Goal: Task Accomplishment & Management: Complete application form

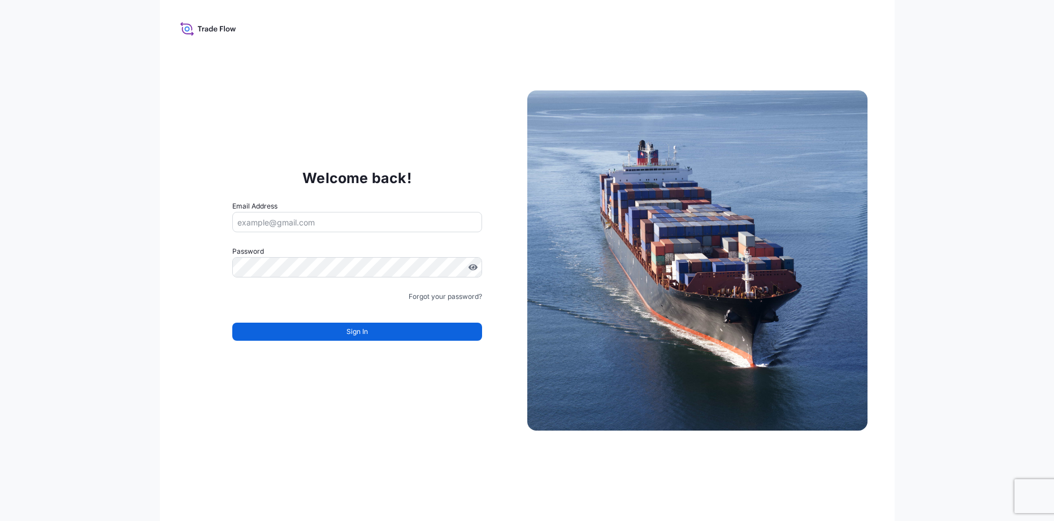
click at [306, 220] on input "Email Address" at bounding box center [357, 222] width 250 height 20
type input "[PERSON_NAME][EMAIL_ADDRESS][DOMAIN_NAME]"
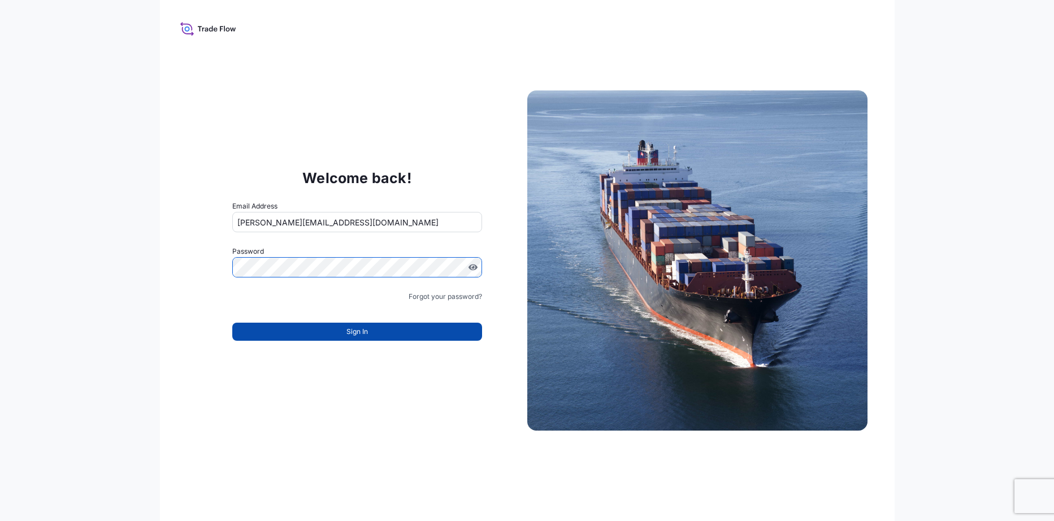
click at [363, 327] on span "Sign In" at bounding box center [356, 331] width 21 height 11
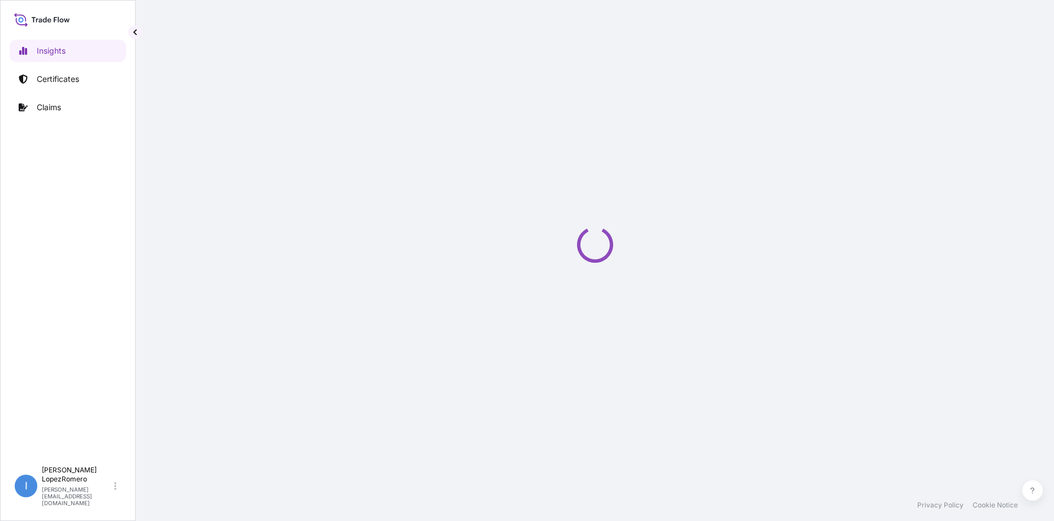
select select "2025"
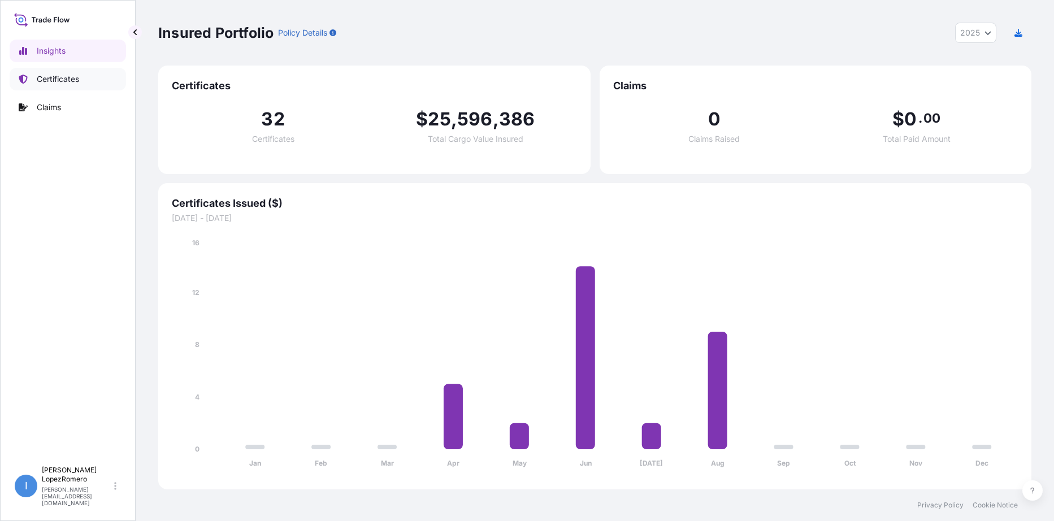
click at [72, 85] on link "Certificates" at bounding box center [68, 79] width 116 height 23
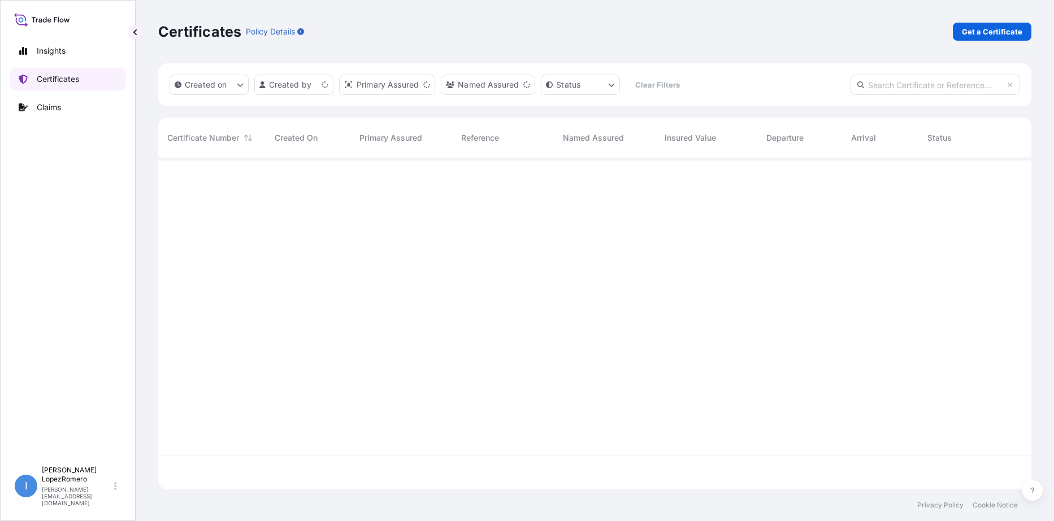
scroll to position [329, 864]
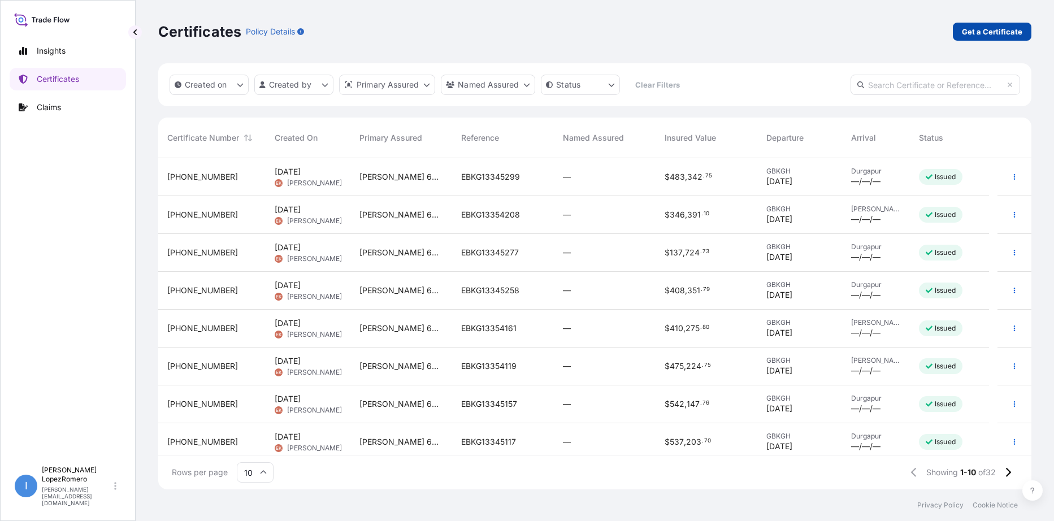
click at [998, 33] on p "Get a Certificate" at bounding box center [991, 31] width 60 height 11
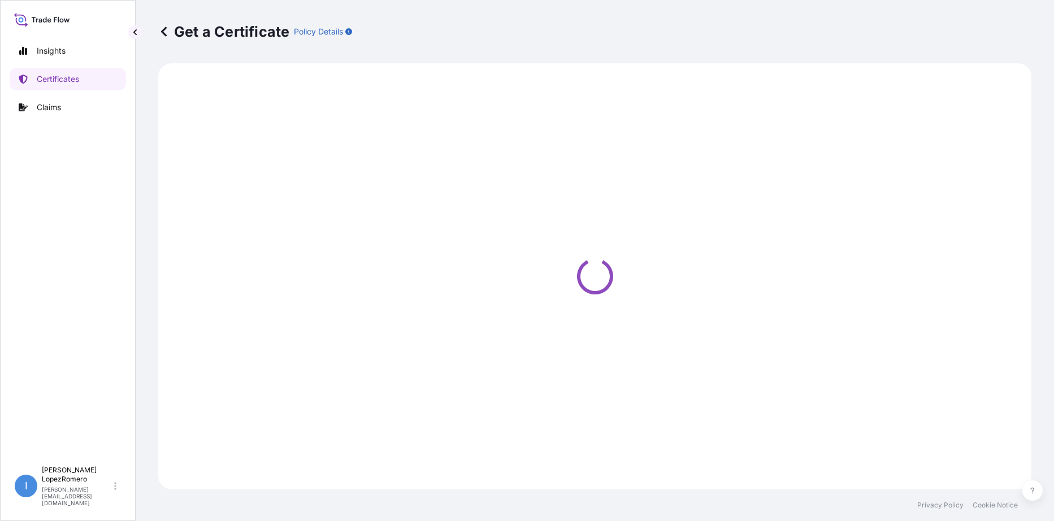
select select "Barge"
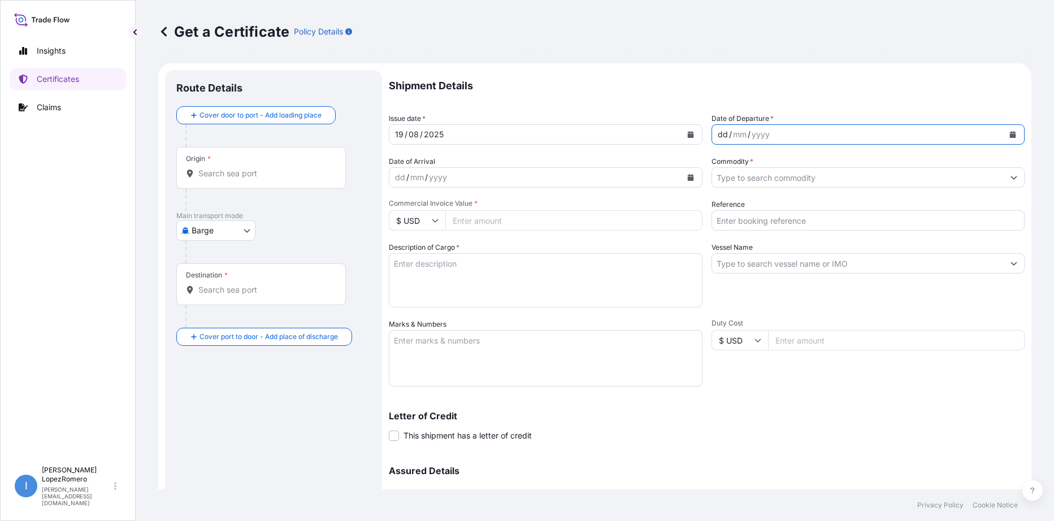
click at [778, 133] on div "dd / mm / yyyy" at bounding box center [858, 134] width 292 height 20
click at [738, 133] on div "mm" at bounding box center [740, 135] width 16 height 14
click at [734, 134] on div "dd / mm / yyyy" at bounding box center [858, 134] width 292 height 20
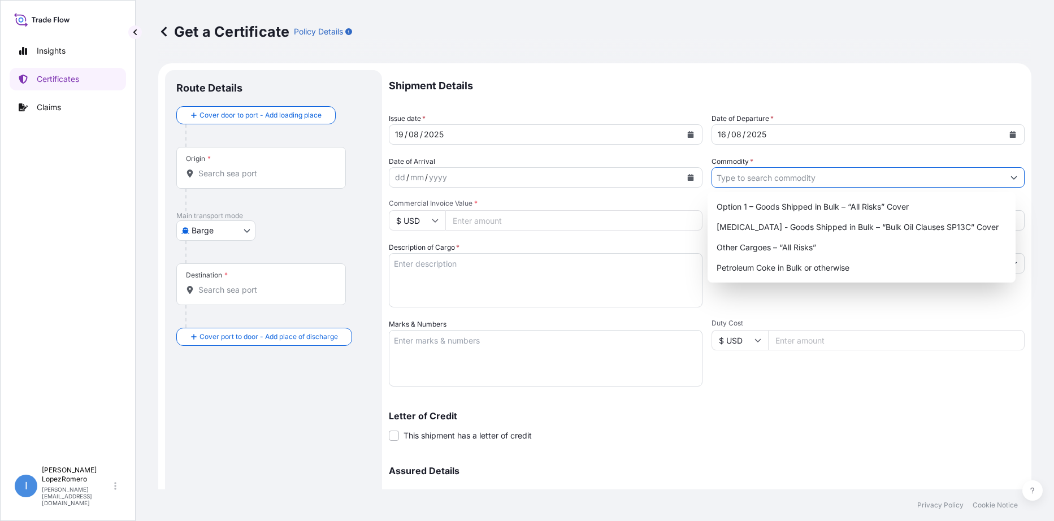
click at [741, 176] on input "Commodity *" at bounding box center [858, 177] width 292 height 20
click at [813, 269] on div "Petroleum Coke in Bulk or otherwise" at bounding box center [861, 268] width 299 height 20
type input "Petroleum Coke in Bulk or otherwise"
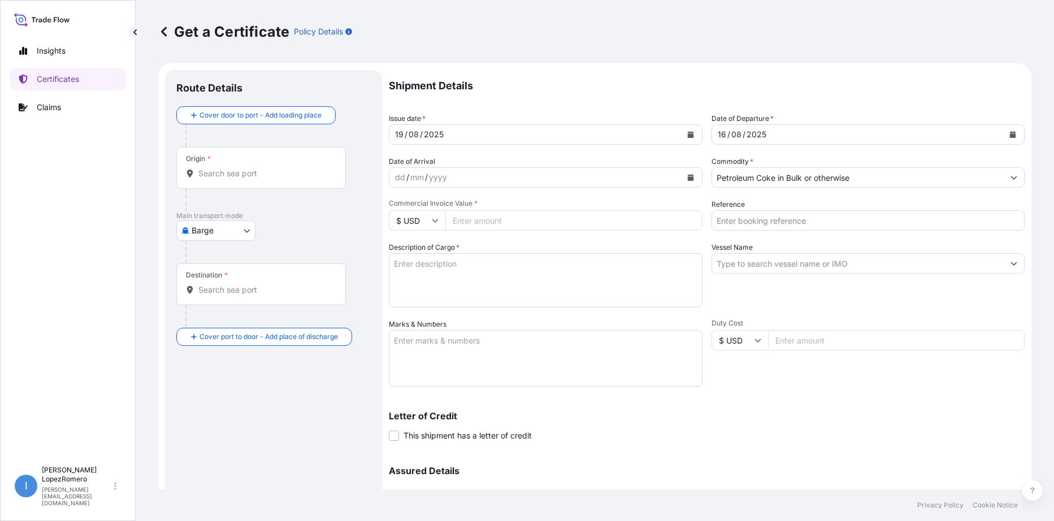
click at [476, 216] on input "Commercial Invoice Value *" at bounding box center [573, 220] width 257 height 20
click at [463, 220] on input "471160.80" at bounding box center [573, 220] width 257 height 20
click at [465, 219] on input "471160.80" at bounding box center [573, 220] width 257 height 20
click at [506, 219] on input "471160.80" at bounding box center [573, 220] width 257 height 20
type input "471160.80"
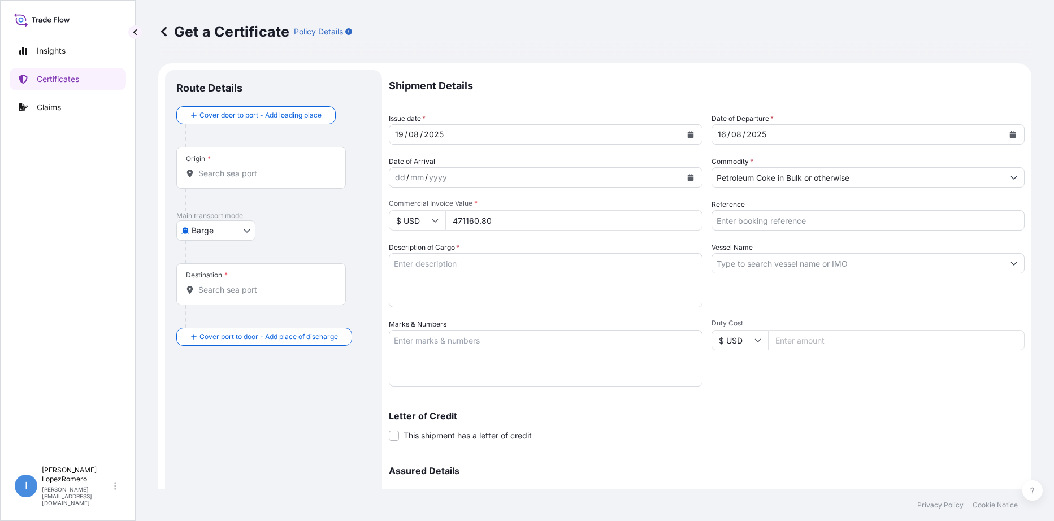
click at [464, 268] on textarea "Description of Cargo *" at bounding box center [546, 280] width 314 height 54
click at [460, 280] on textarea "Description of Cargo *" at bounding box center [546, 280] width 314 height 54
paste textarea "Container Vessel"
type textarea "Container Vessel"
click at [786, 263] on input "Vessel Name" at bounding box center [858, 263] width 292 height 20
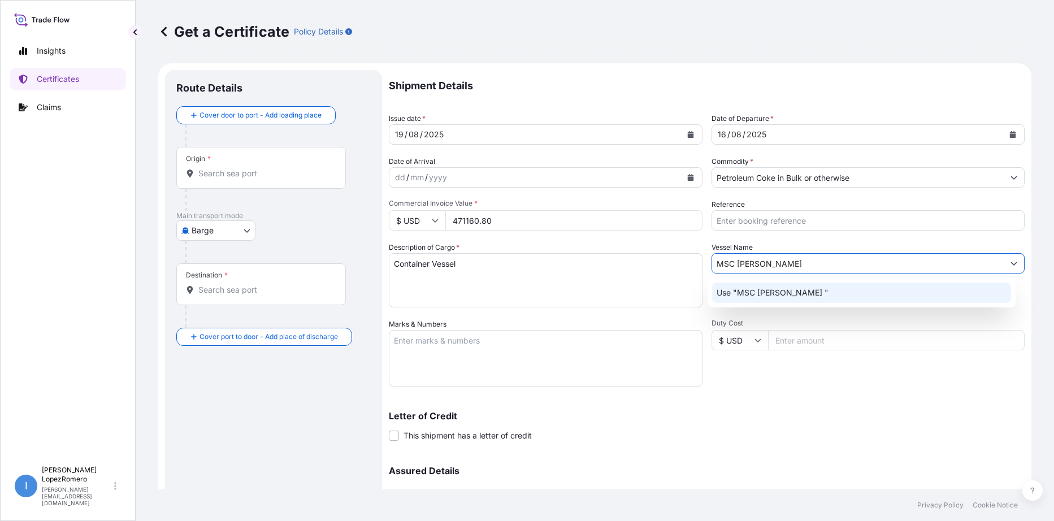
click at [803, 292] on div "Use "MSC [PERSON_NAME] "" at bounding box center [861, 292] width 299 height 20
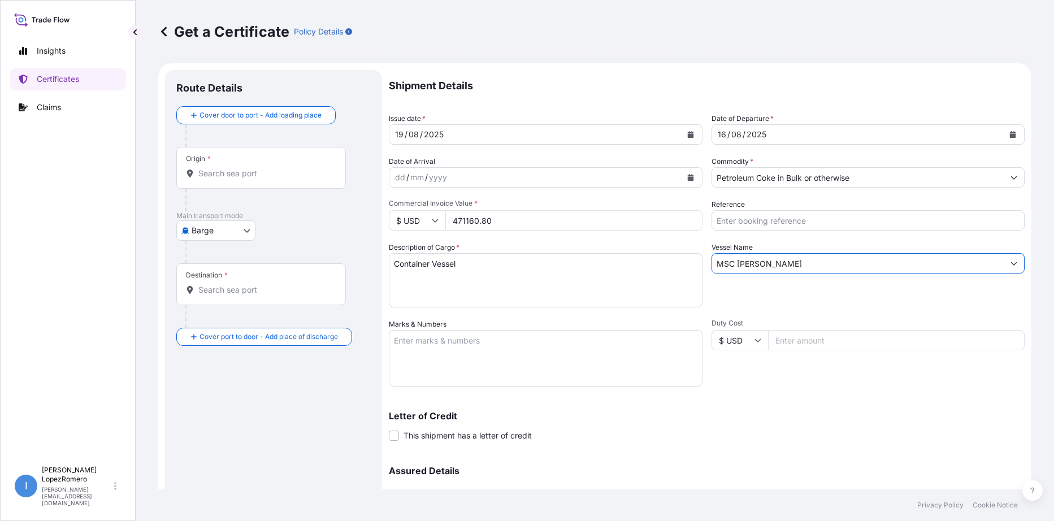
type input "MSC [PERSON_NAME]"
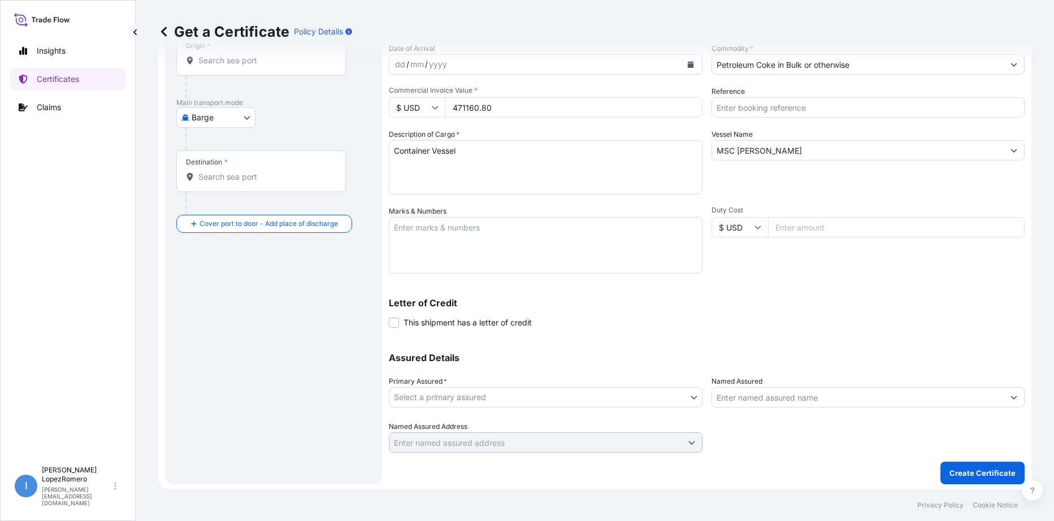
scroll to position [115, 0]
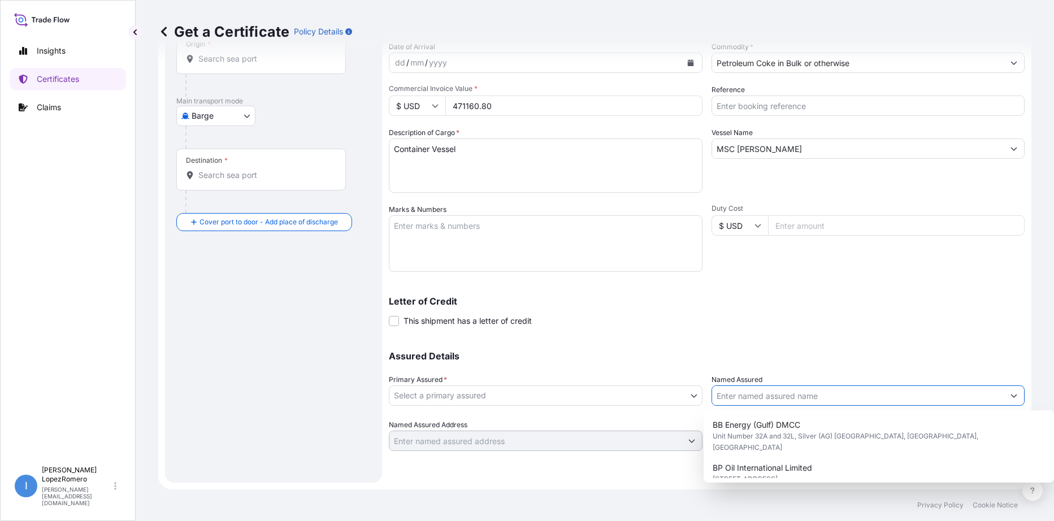
click at [1003, 400] on button "Show suggestions" at bounding box center [1013, 395] width 20 height 20
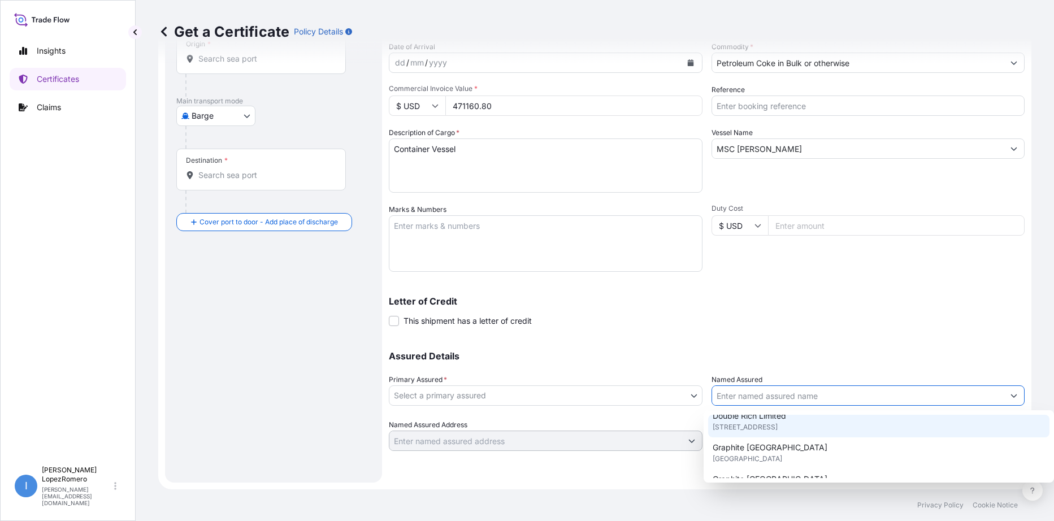
scroll to position [165, 0]
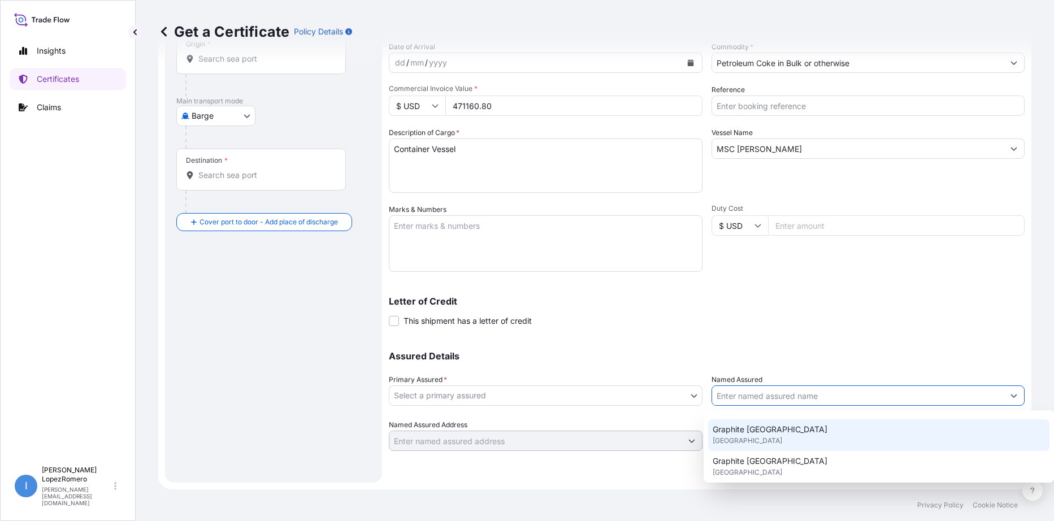
click at [755, 435] on span "[GEOGRAPHIC_DATA]" at bounding box center [746, 440] width 69 height 11
type input "Graphite [GEOGRAPHIC_DATA]"
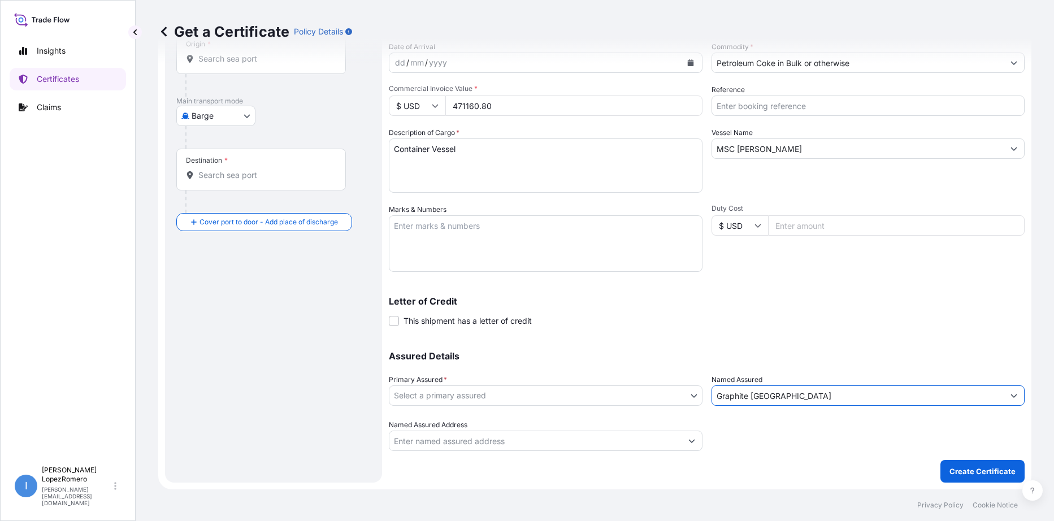
click at [864, 310] on div "Letter of Credit This shipment has a letter of credit Letter of credit * Letter…" at bounding box center [707, 312] width 636 height 30
click at [474, 390] on body "Insights Certificates Claims I [PERSON_NAME] [PERSON_NAME][EMAIL_ADDRESS][DOMAI…" at bounding box center [527, 260] width 1054 height 521
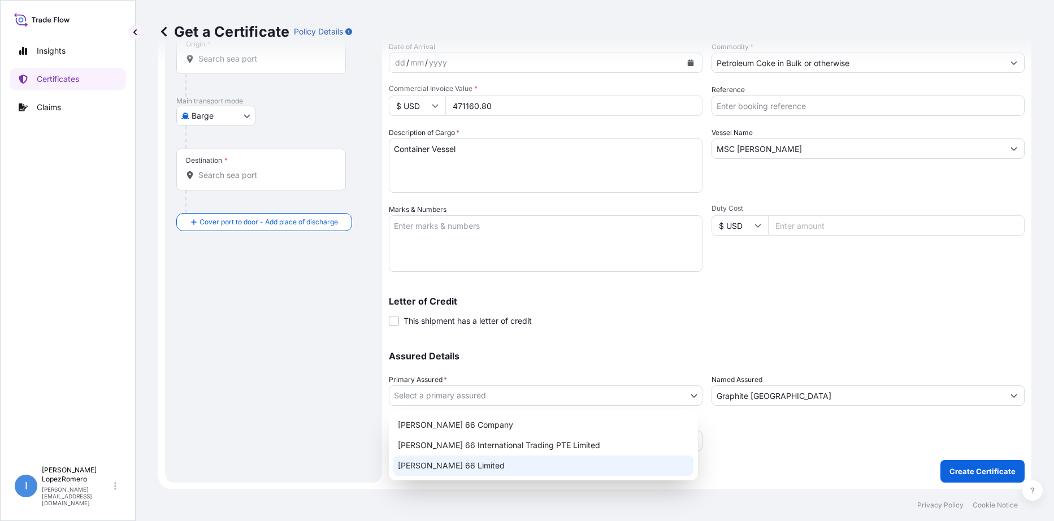
click at [477, 463] on div "[PERSON_NAME] 66 Limited" at bounding box center [543, 465] width 300 height 20
select select "31939"
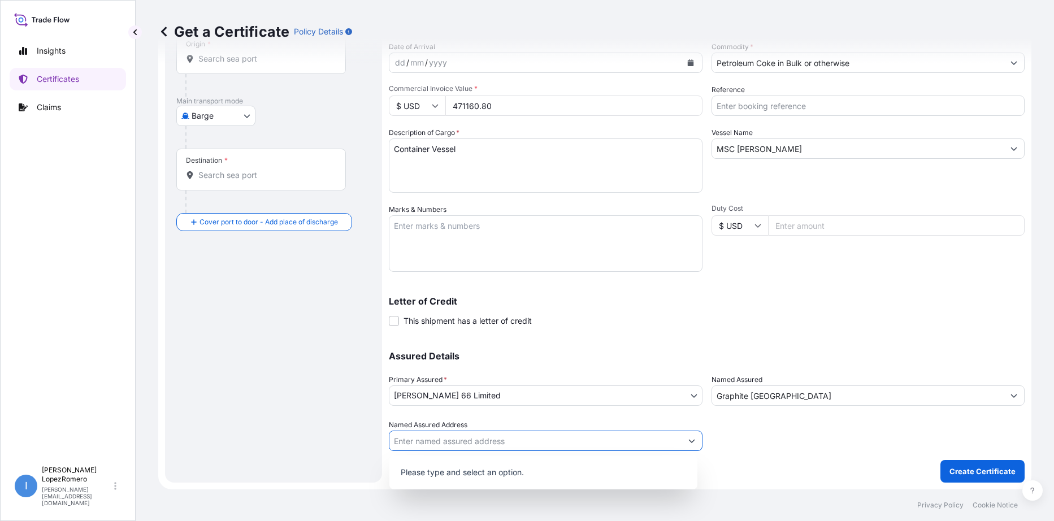
click at [681, 441] on button "Show suggestions" at bounding box center [691, 440] width 20 height 20
click at [797, 449] on div at bounding box center [868, 435] width 314 height 32
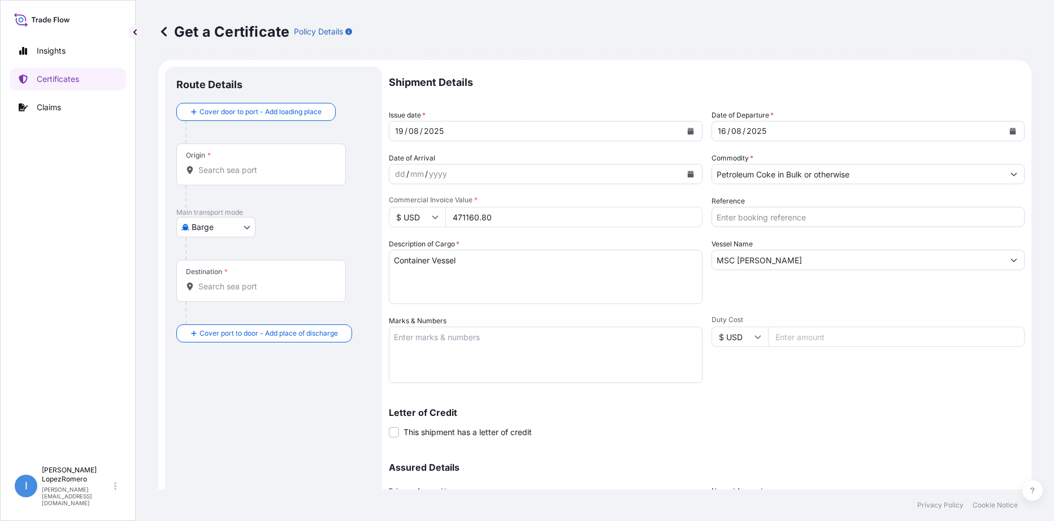
scroll to position [2, 0]
click at [502, 266] on textarea "Container Vessel" at bounding box center [546, 278] width 314 height 54
click at [735, 214] on input "Reference" at bounding box center [868, 218] width 314 height 20
paste input "EBKG13531561"
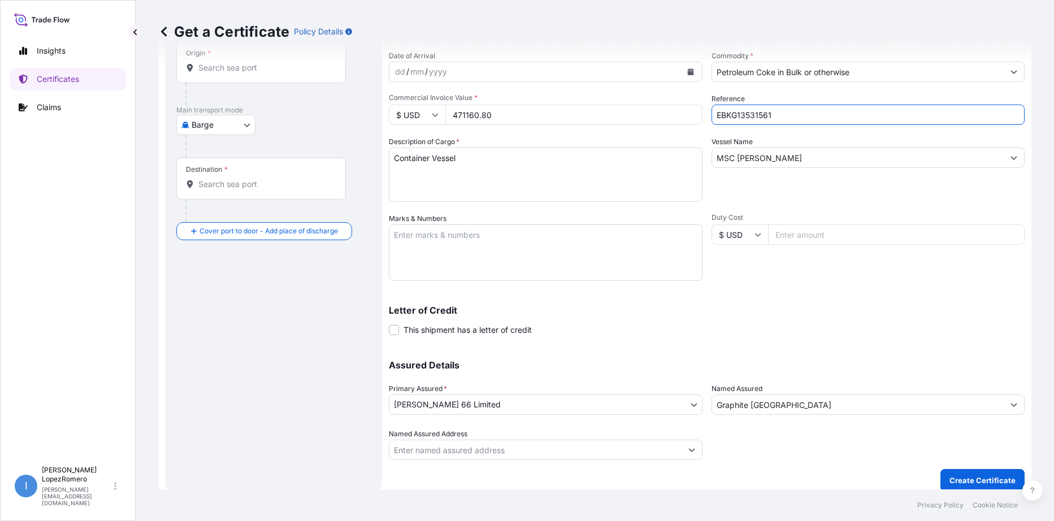
scroll to position [115, 0]
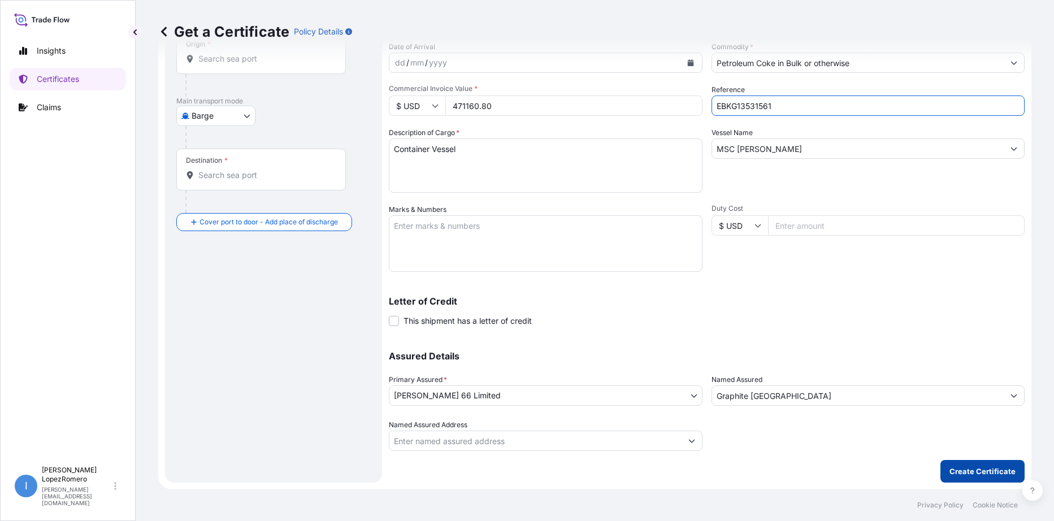
type input "EBKG13531561"
click at [969, 471] on p "Create Certificate" at bounding box center [982, 470] width 66 height 11
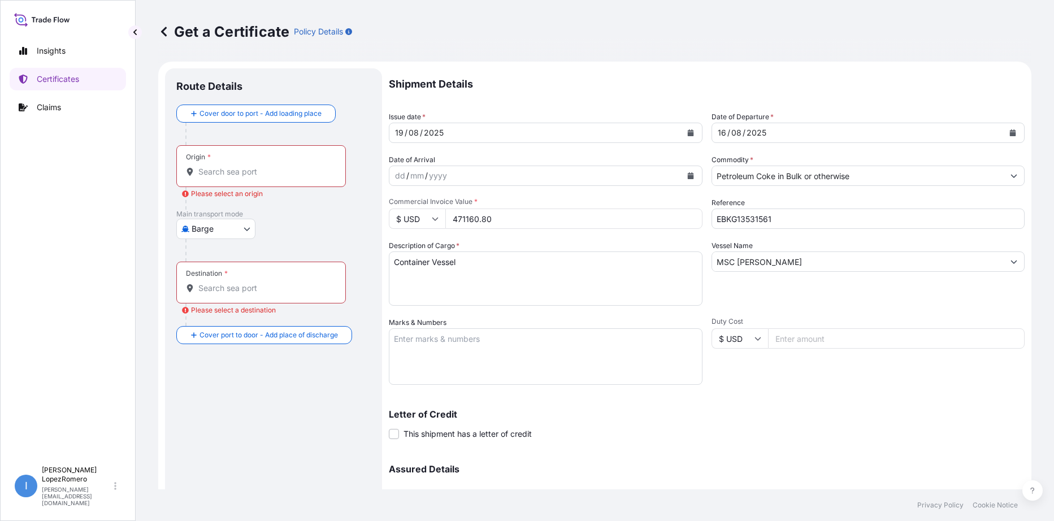
scroll to position [0, 0]
click at [231, 171] on input "Origin * Please select an origin" at bounding box center [264, 173] width 133 height 11
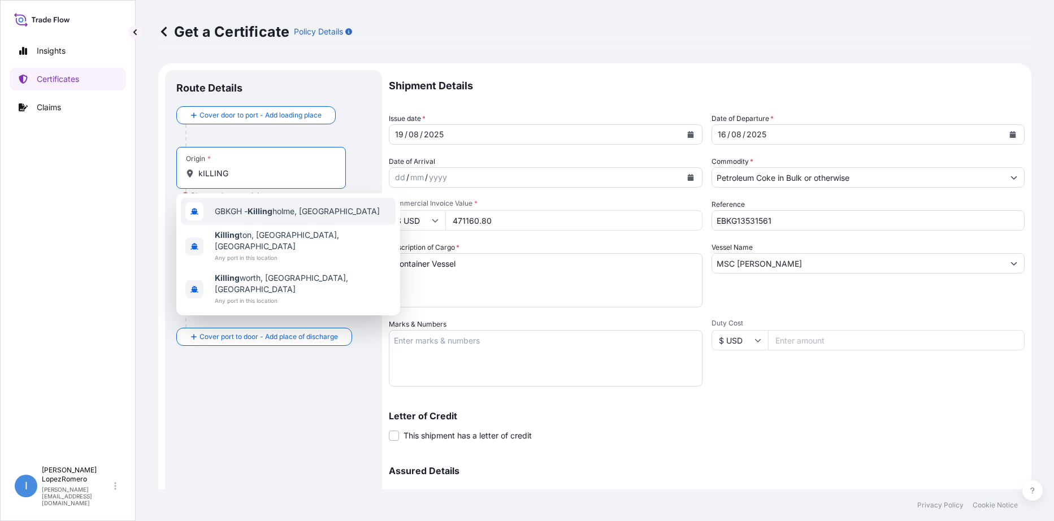
click at [319, 214] on span "GBKGH - Killing holme, [GEOGRAPHIC_DATA]" at bounding box center [297, 211] width 165 height 11
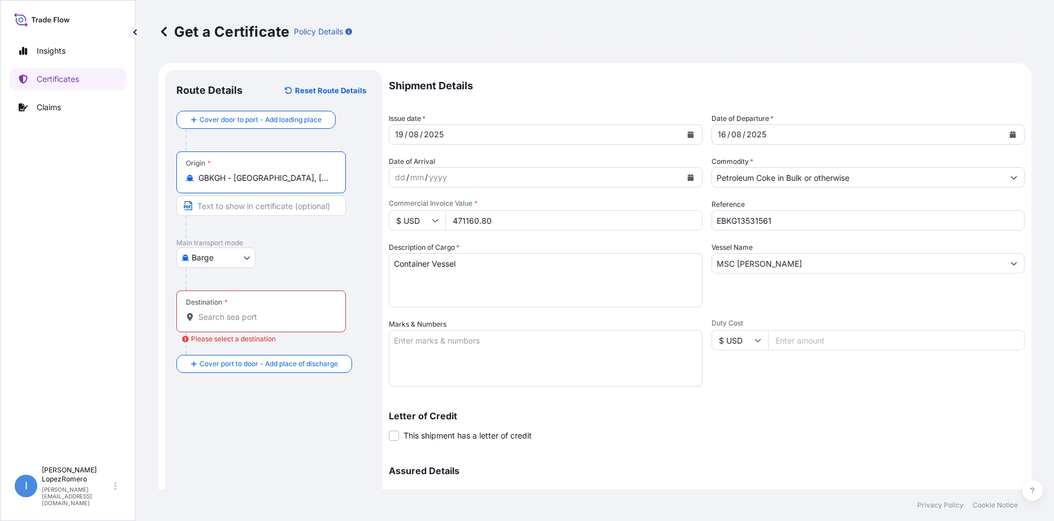
type input "GBKGH - [GEOGRAPHIC_DATA], [GEOGRAPHIC_DATA]"
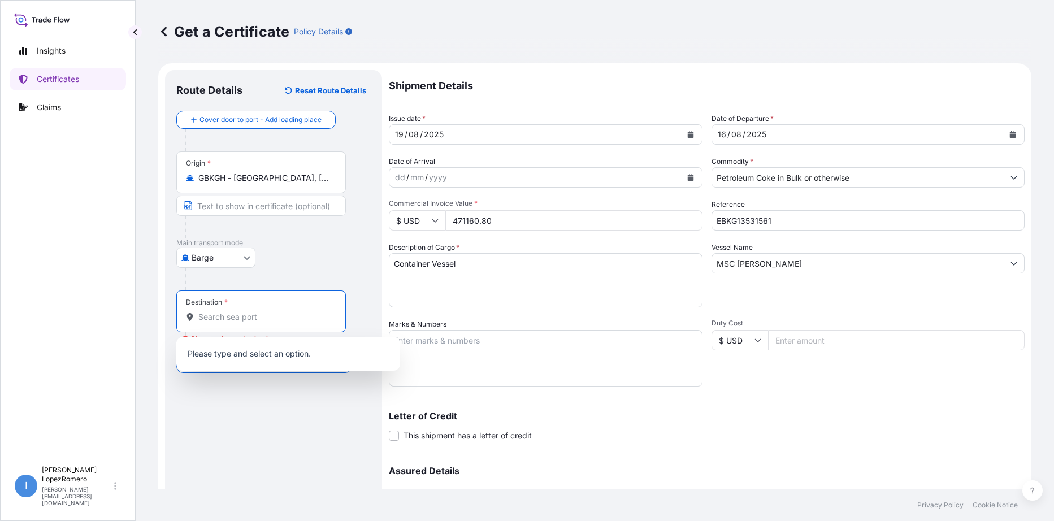
click at [265, 315] on input "Destination * Please select a destination" at bounding box center [264, 316] width 133 height 11
drag, startPoint x: 260, startPoint y: 316, endPoint x: 188, endPoint y: 317, distance: 72.3
click at [188, 317] on div "ICD [GEOGRAPHIC_DATA]" at bounding box center [261, 316] width 150 height 11
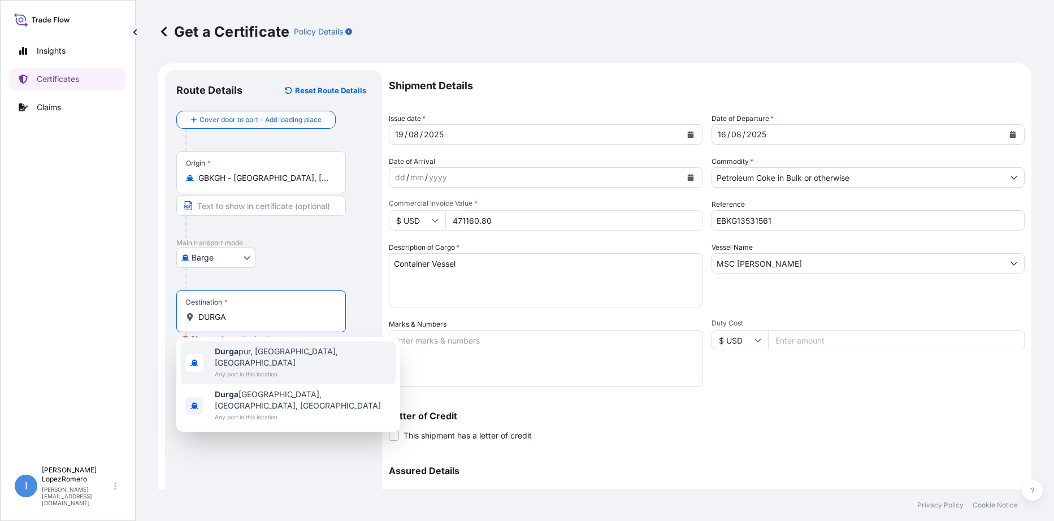
click at [273, 347] on span "Durga pur, [GEOGRAPHIC_DATA], [GEOGRAPHIC_DATA]" at bounding box center [303, 357] width 176 height 23
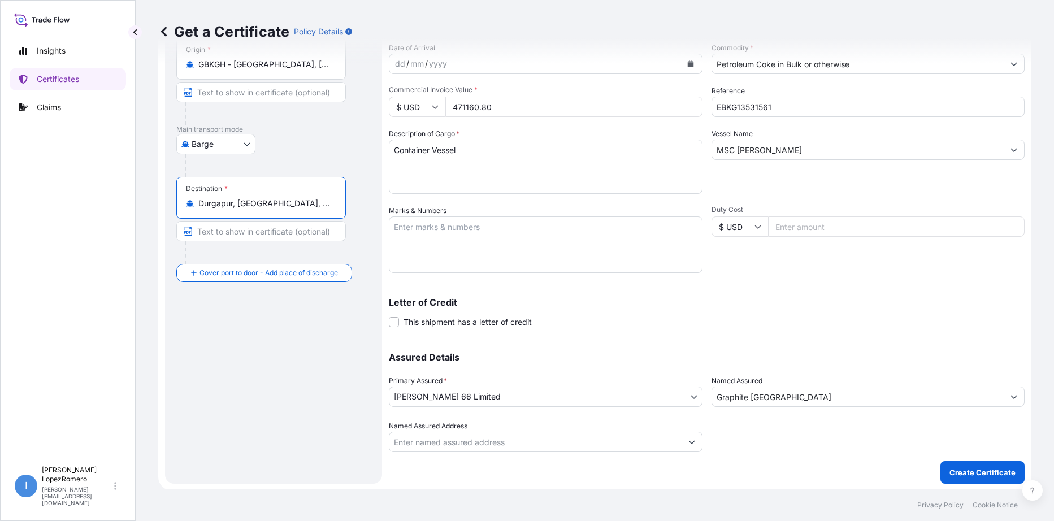
scroll to position [115, 0]
type input "Durgapur, [GEOGRAPHIC_DATA], [GEOGRAPHIC_DATA]"
click at [986, 475] on p "Create Certificate" at bounding box center [982, 470] width 66 height 11
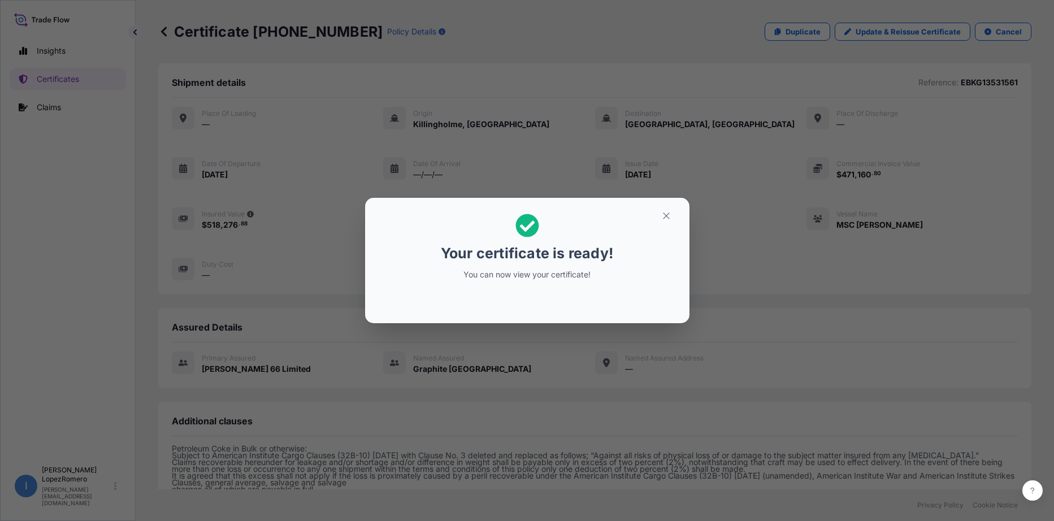
click at [527, 230] on icon at bounding box center [527, 226] width 24 height 24
click at [537, 277] on p "You can now view your certificate!" at bounding box center [527, 274] width 174 height 11
click at [667, 219] on icon "button" at bounding box center [666, 216] width 10 height 10
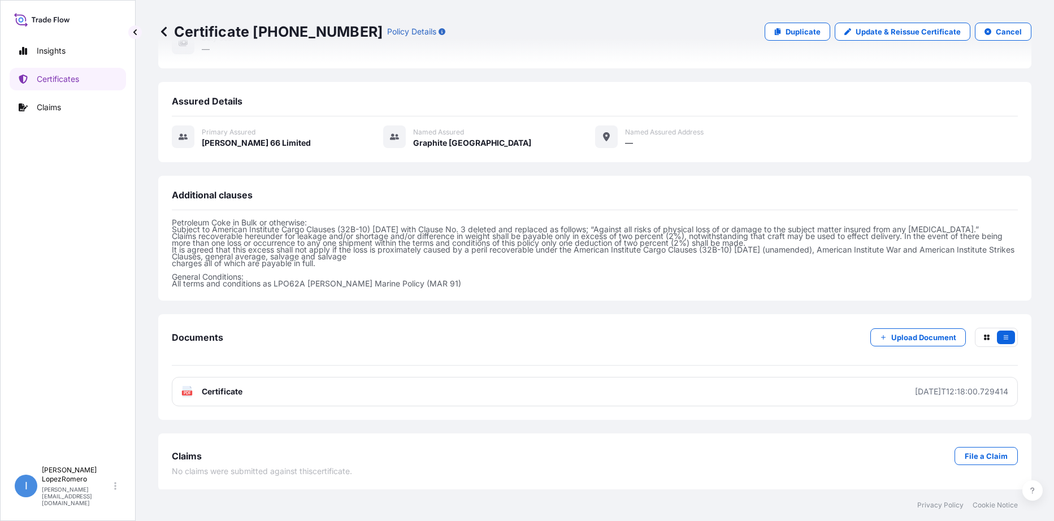
scroll to position [227, 0]
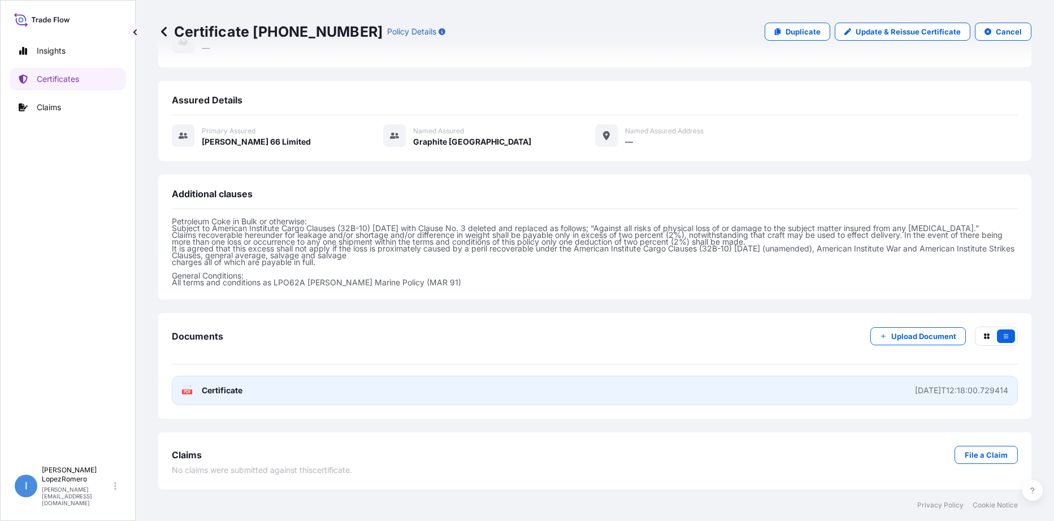
click at [251, 387] on link "PDF Certificate [DATE]T12:18:00.729414" at bounding box center [595, 390] width 846 height 29
